Goal: Transaction & Acquisition: Subscribe to service/newsletter

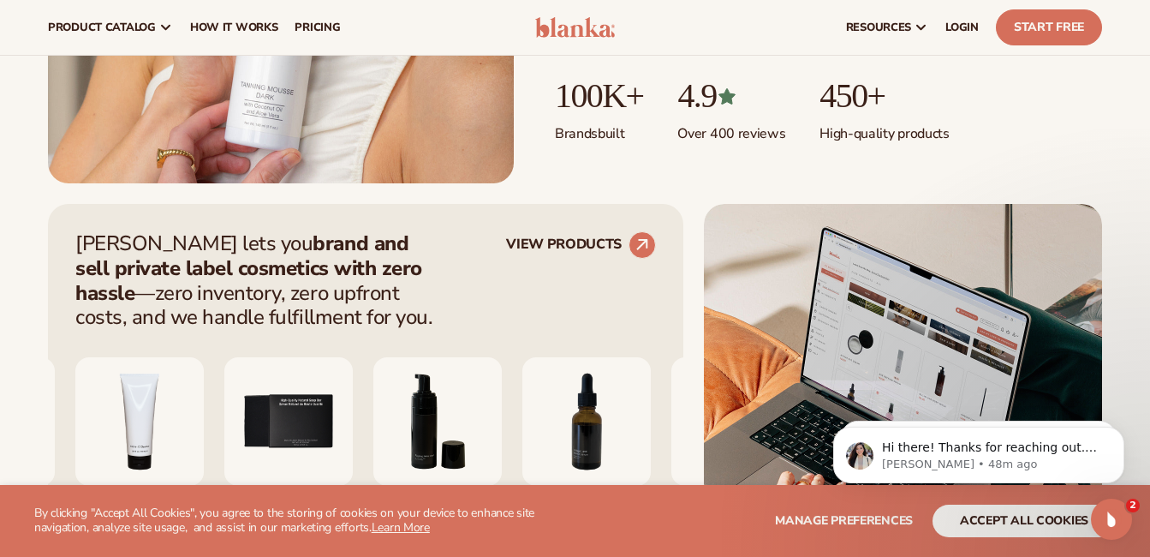
scroll to position [460, 0]
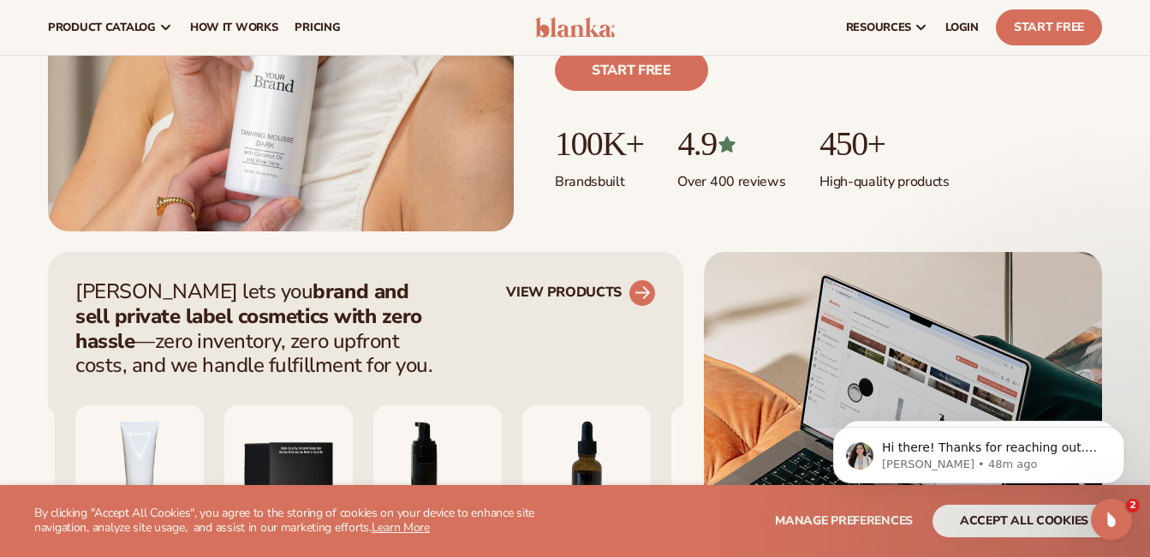
click at [639, 290] on circle at bounding box center [643, 293] width 38 height 38
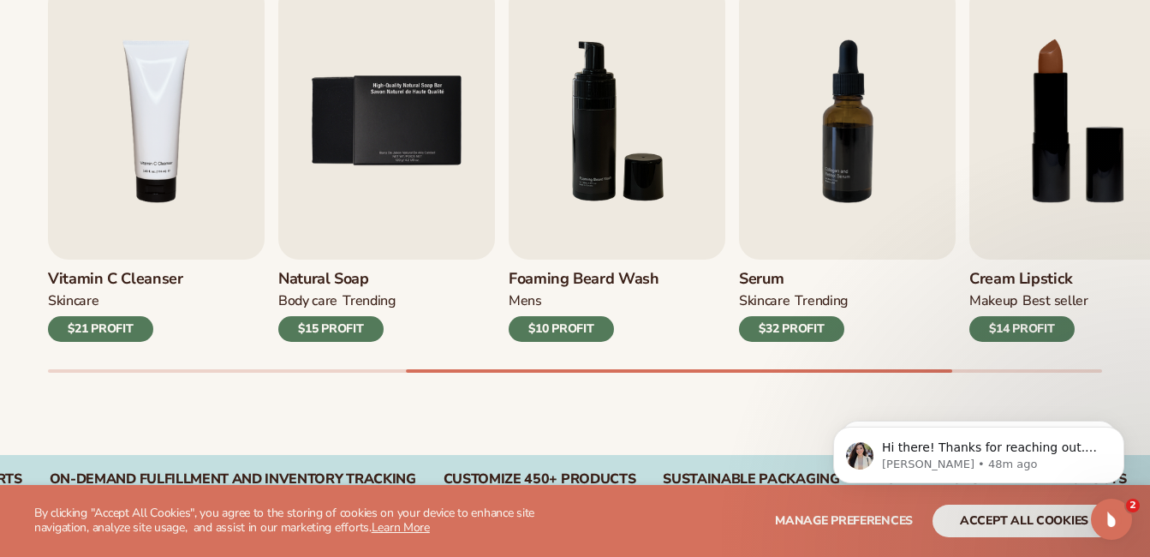
click at [639, 290] on div "Foaming beard wash mens $10 PROFIT" at bounding box center [617, 301] width 217 height 82
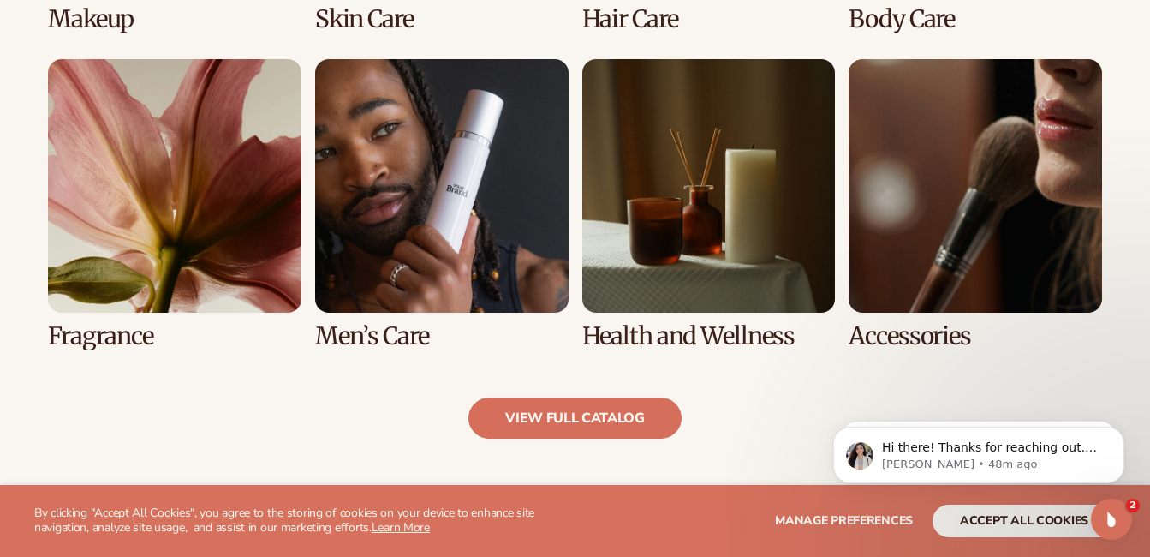
scroll to position [1539, 0]
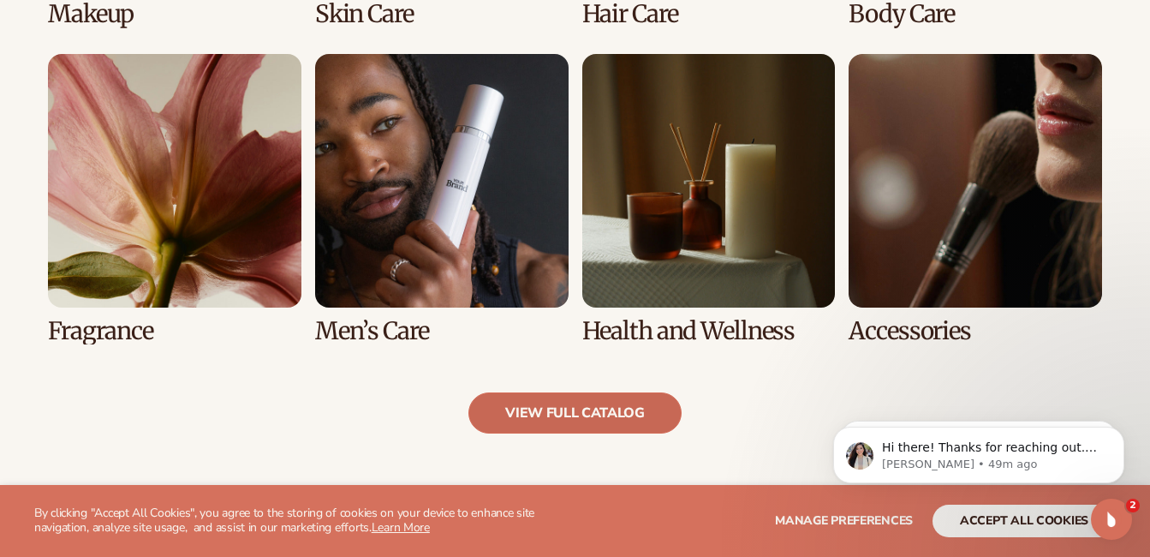
click at [576, 407] on link "view full catalog" at bounding box center [575, 412] width 213 height 41
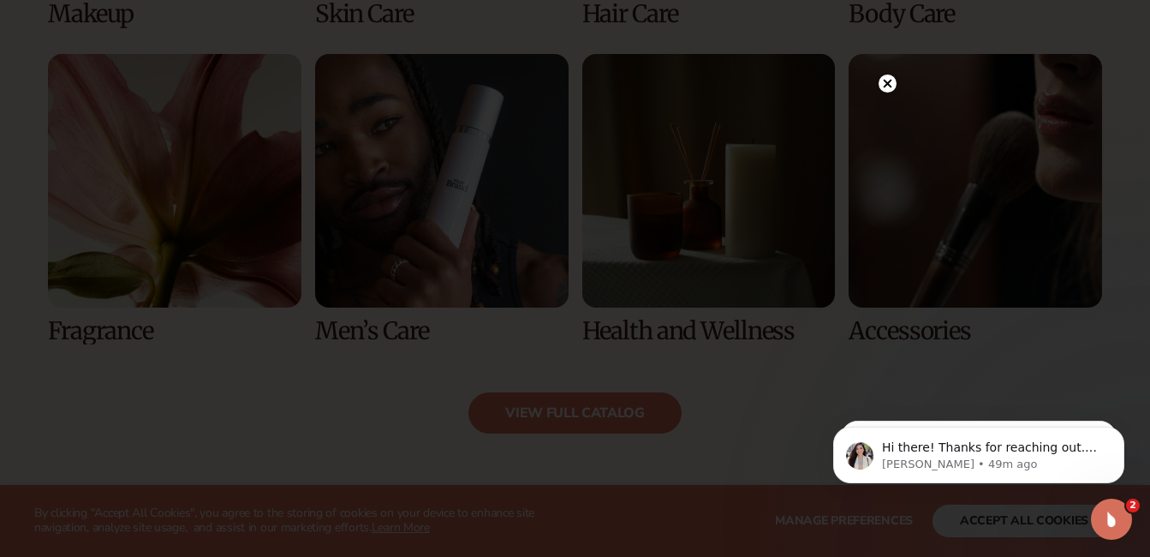
click at [887, 87] on circle at bounding box center [888, 84] width 18 height 18
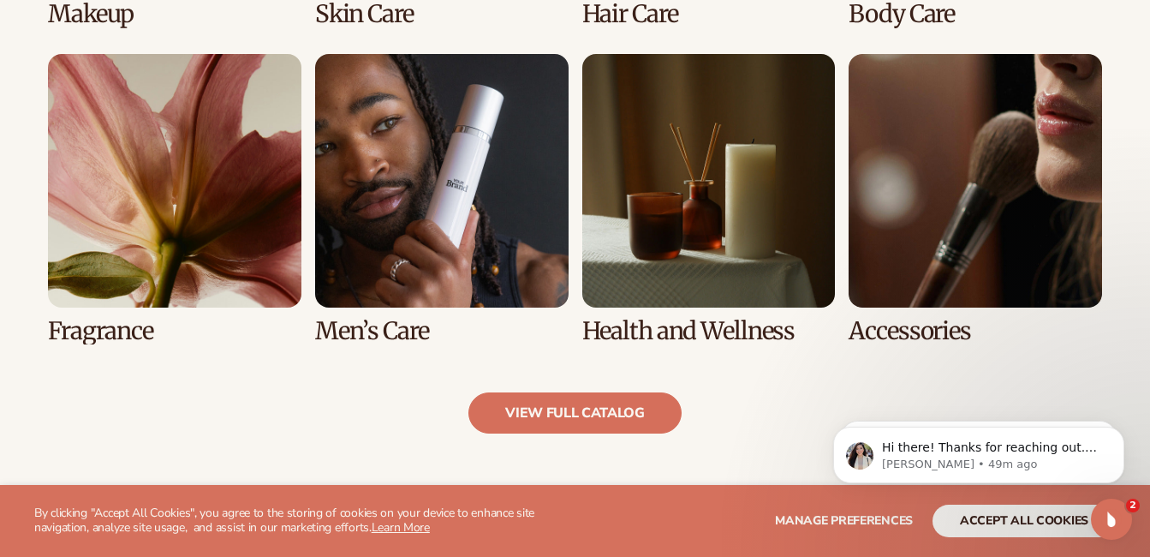
click at [206, 308] on link "5 / 8" at bounding box center [175, 199] width 254 height 290
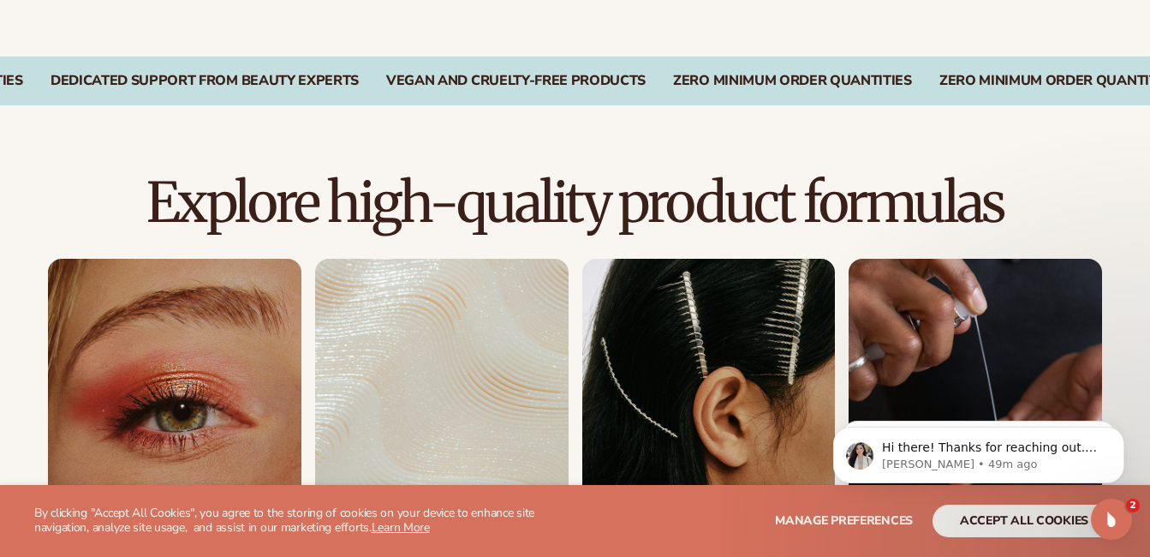
scroll to position [1046, 0]
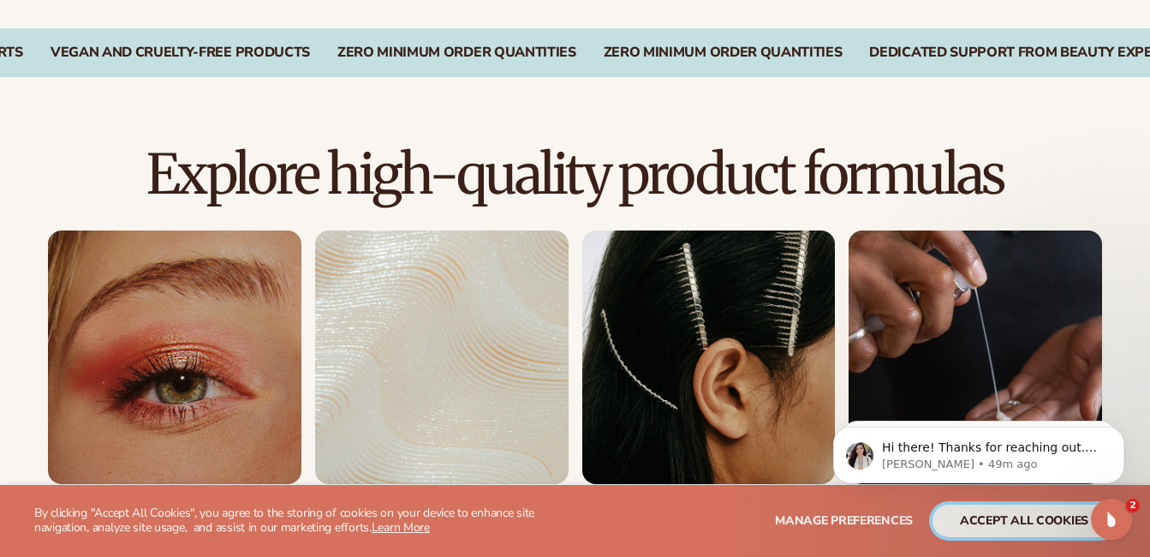
click at [967, 523] on button "accept all cookies" at bounding box center [1024, 521] width 183 height 33
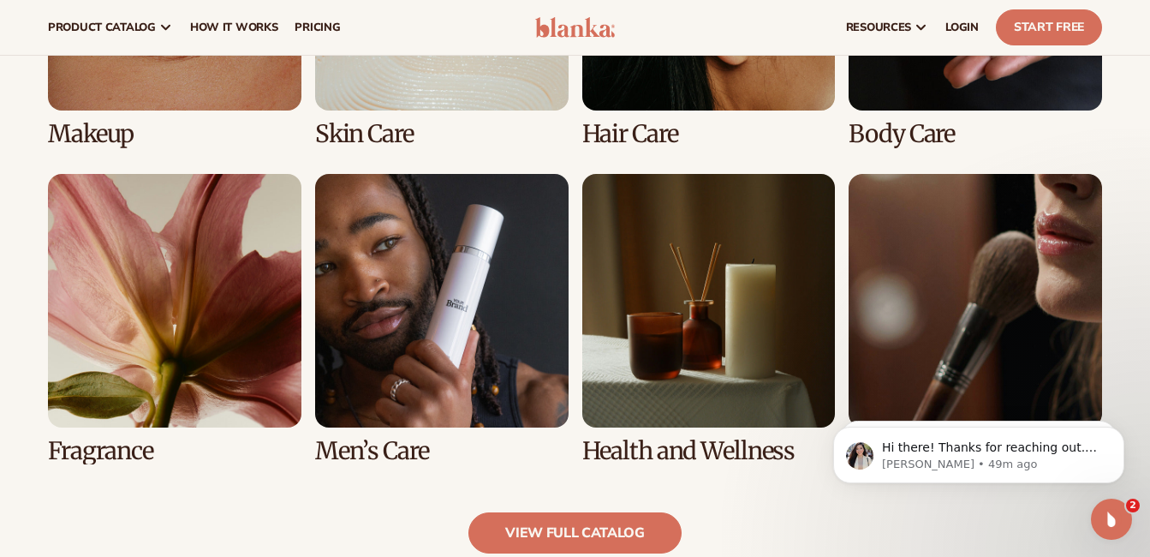
click at [201, 375] on link "5 / 8" at bounding box center [175, 319] width 254 height 290
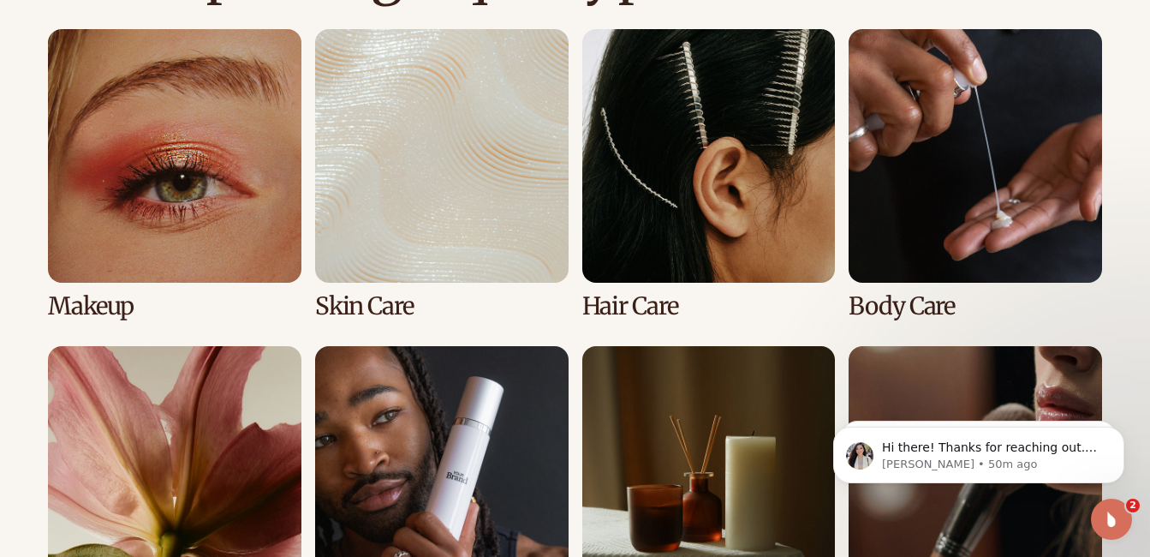
scroll to position [1333, 0]
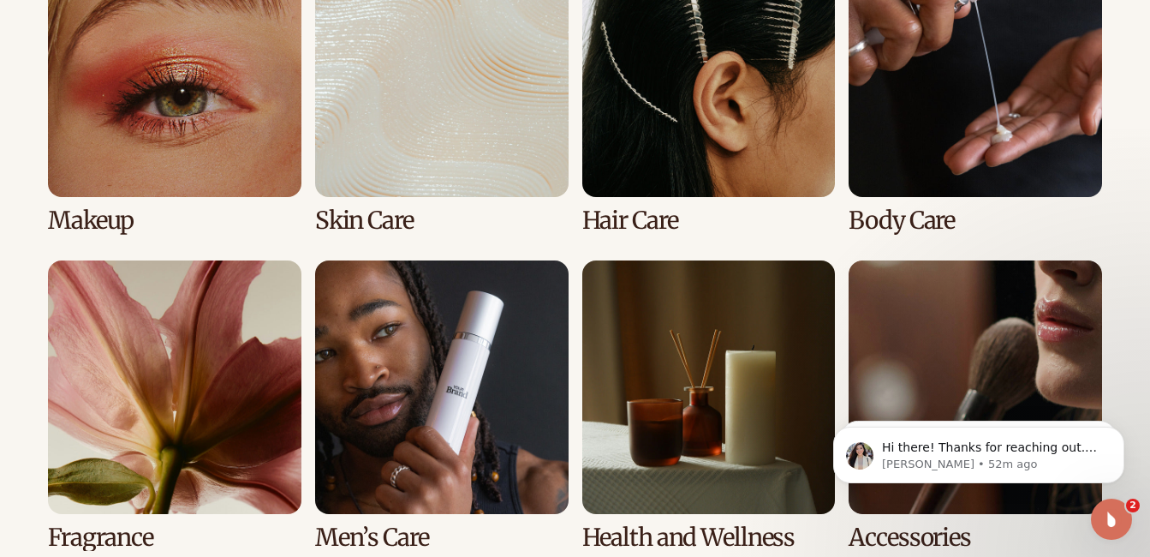
click at [247, 374] on link "5 / 8" at bounding box center [175, 405] width 254 height 290
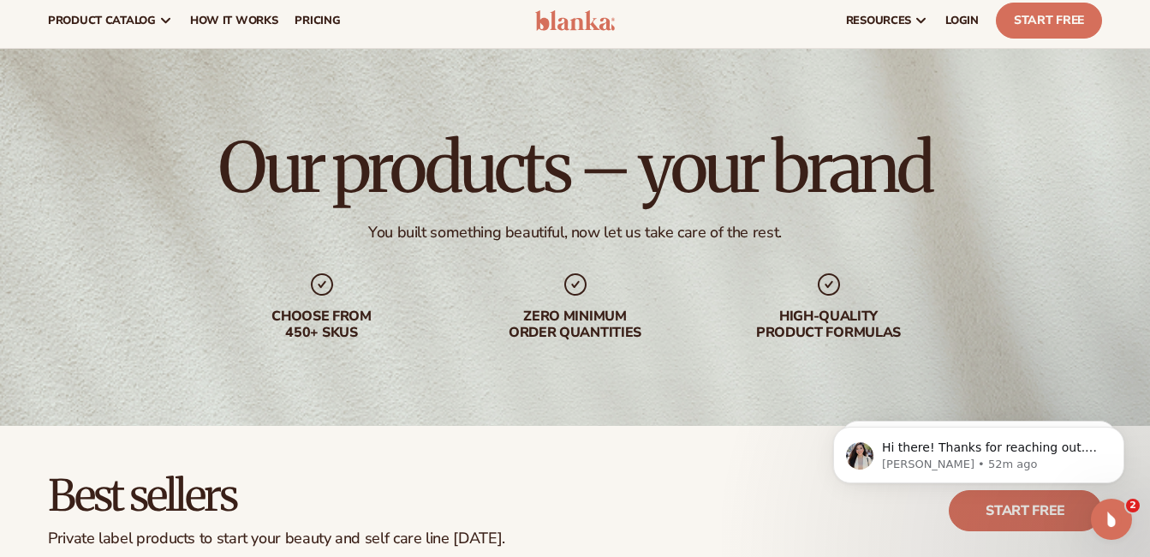
scroll to position [0, 0]
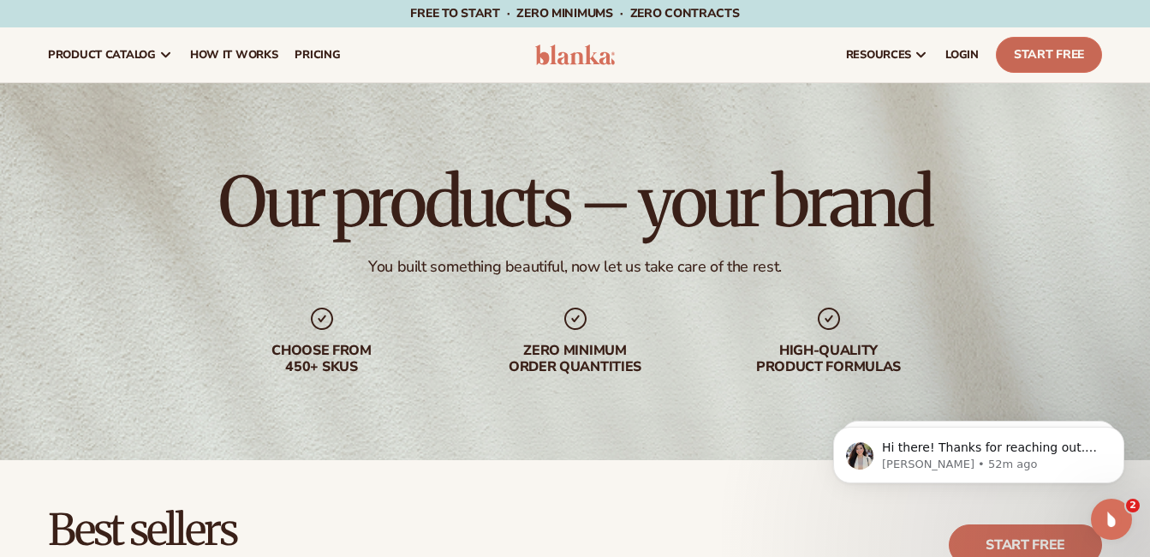
click at [1007, 61] on link "Start Free" at bounding box center [1049, 55] width 106 height 36
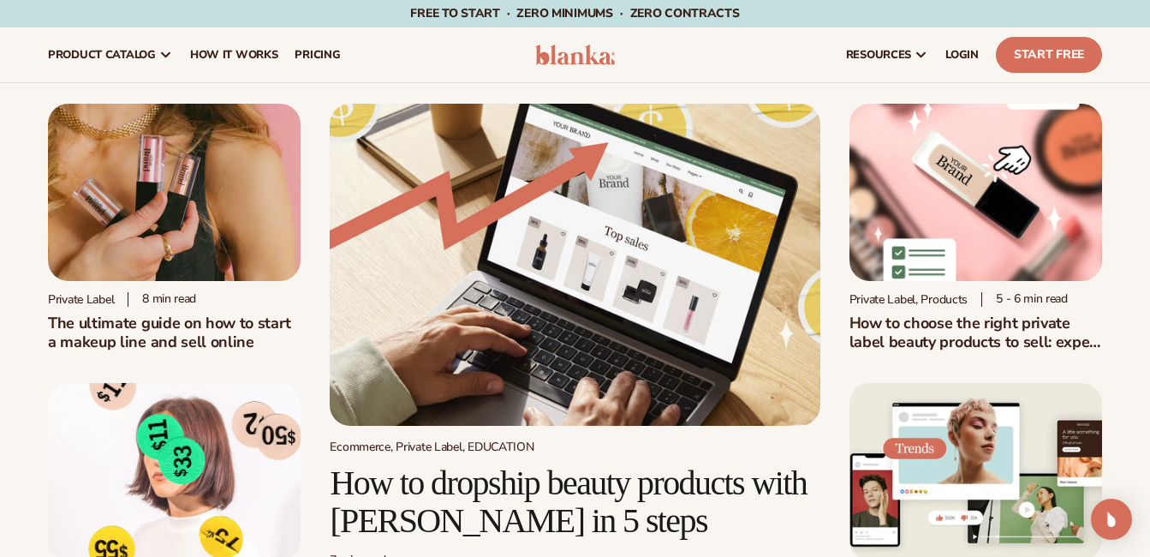
drag, startPoint x: 0, startPoint y: 0, endPoint x: 556, endPoint y: 367, distance: 665.9
click at [556, 367] on img at bounding box center [575, 265] width 490 height 322
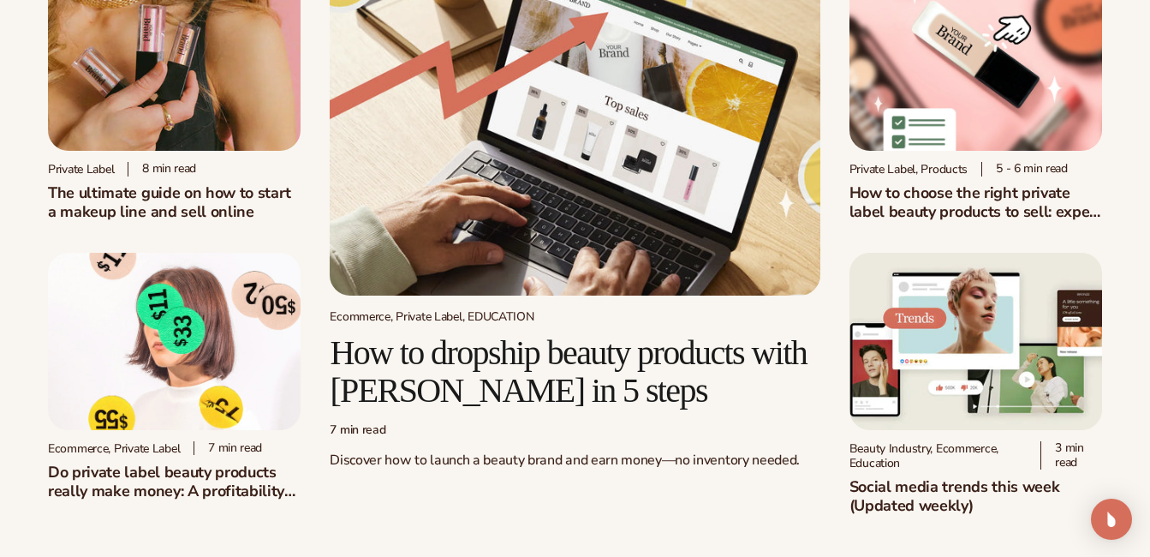
scroll to position [249, 0]
